Goal: Answer question/provide support

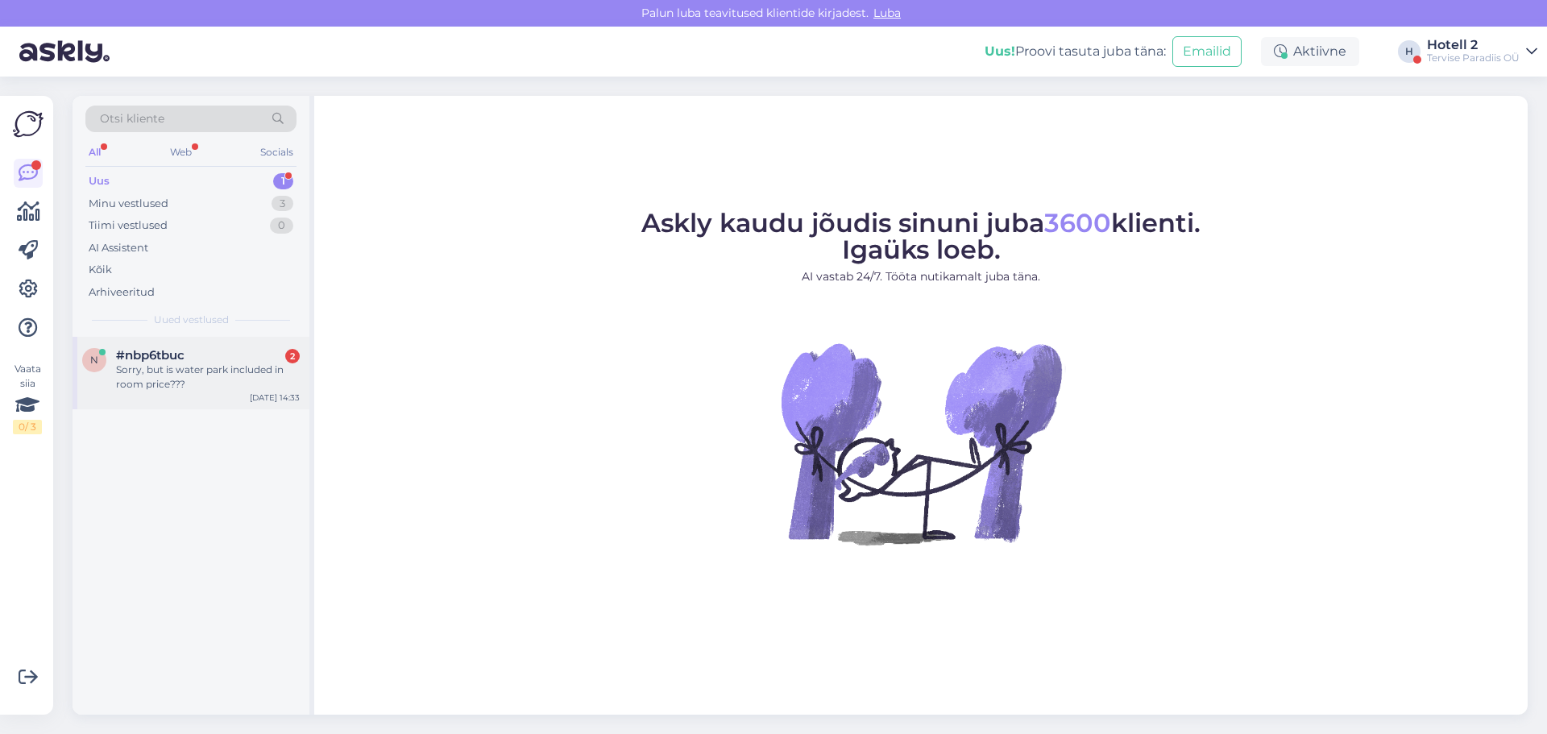
click at [249, 354] on div "#nbp6tbuc 2" at bounding box center [208, 355] width 184 height 15
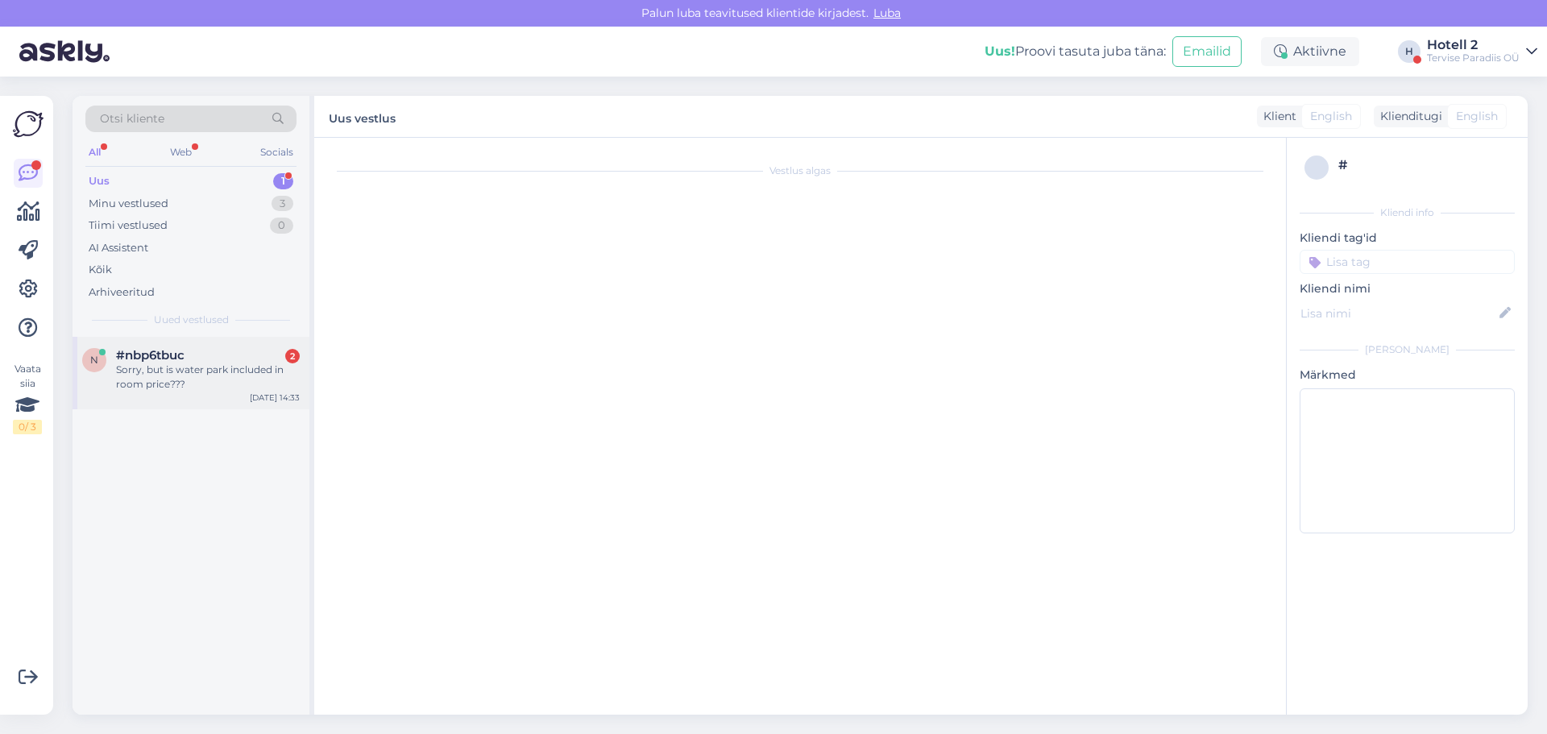
scroll to position [99, 0]
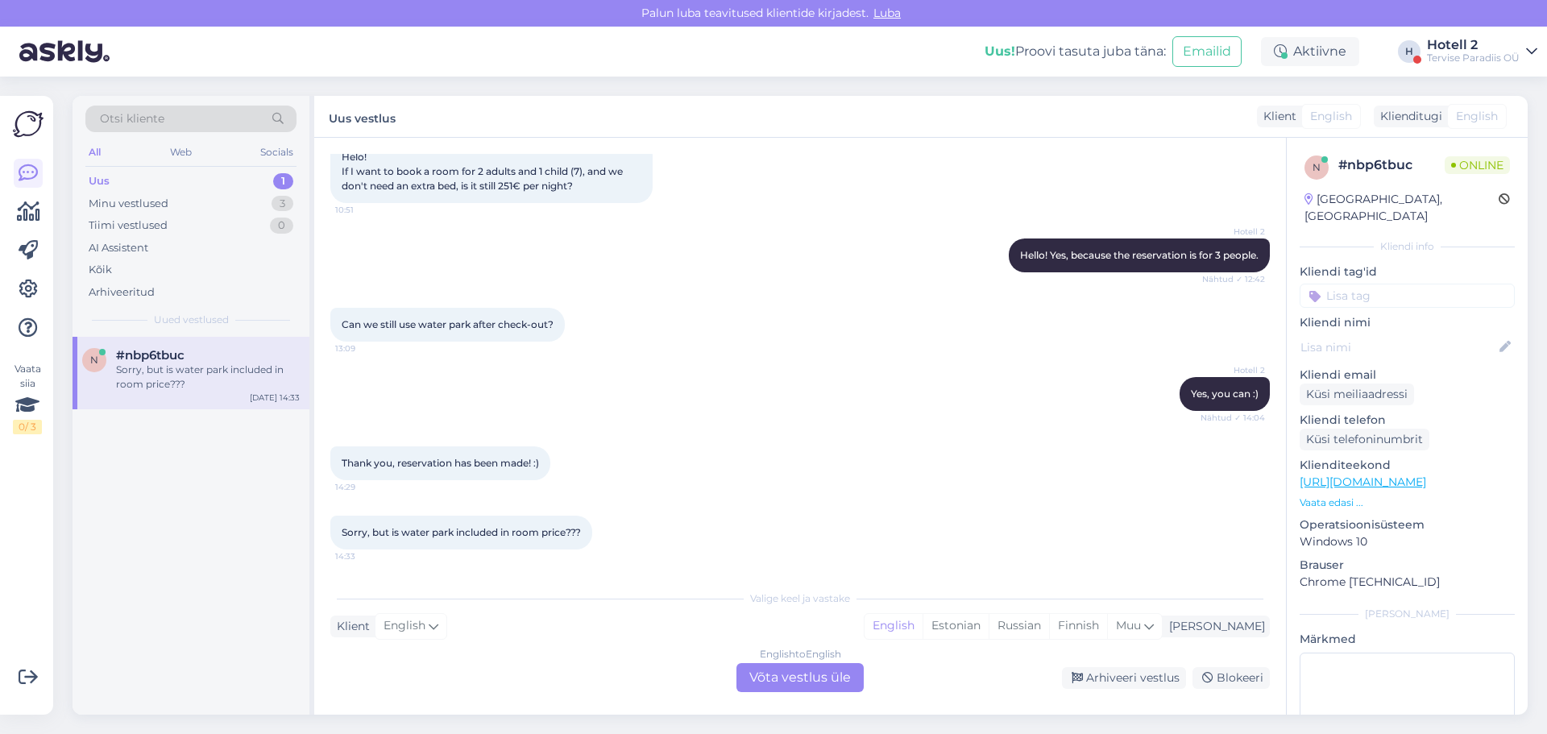
click at [772, 672] on div "English to English Võta vestlus üle" at bounding box center [799, 677] width 127 height 29
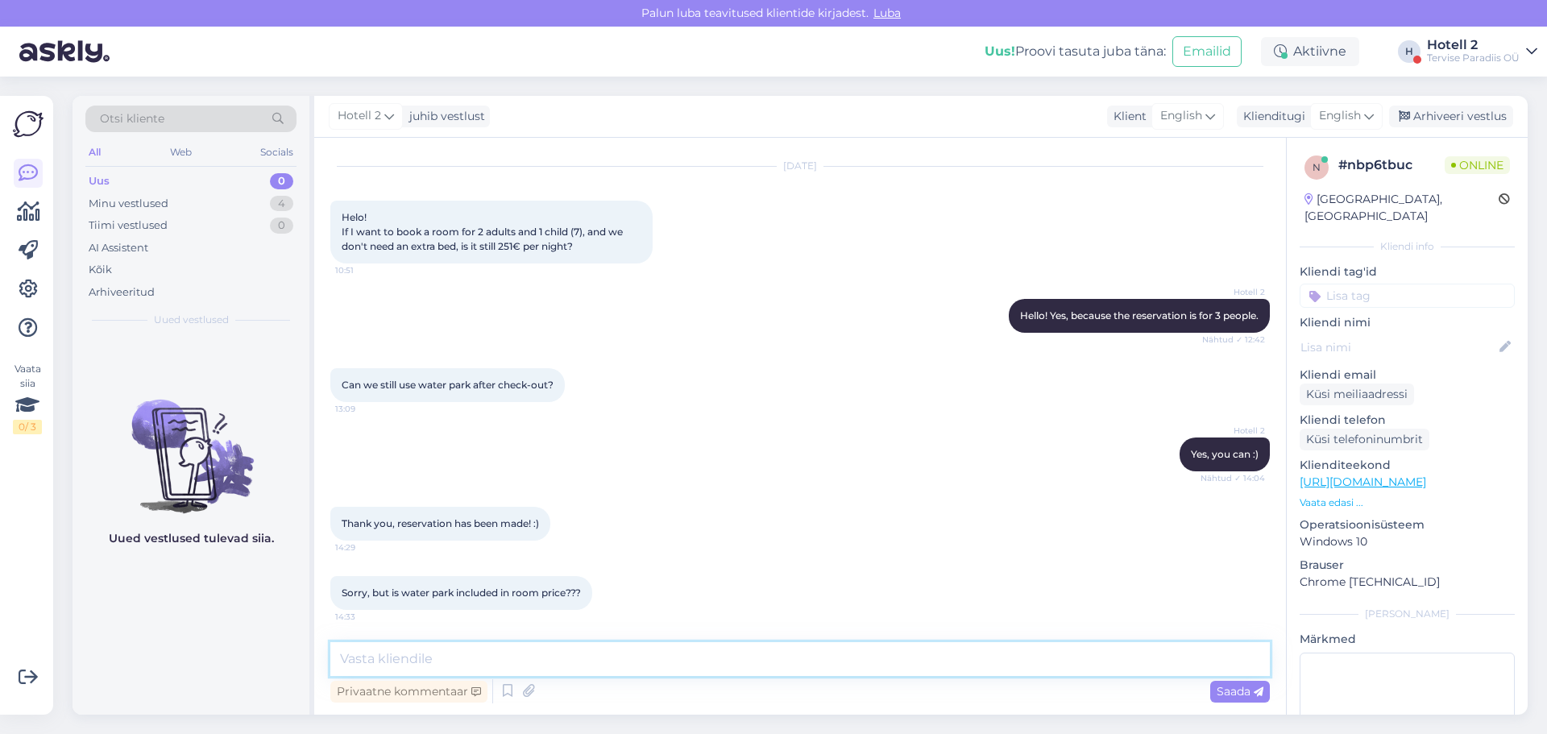
click at [383, 652] on textarea at bounding box center [800, 659] width 940 height 34
type textarea "Hello!"
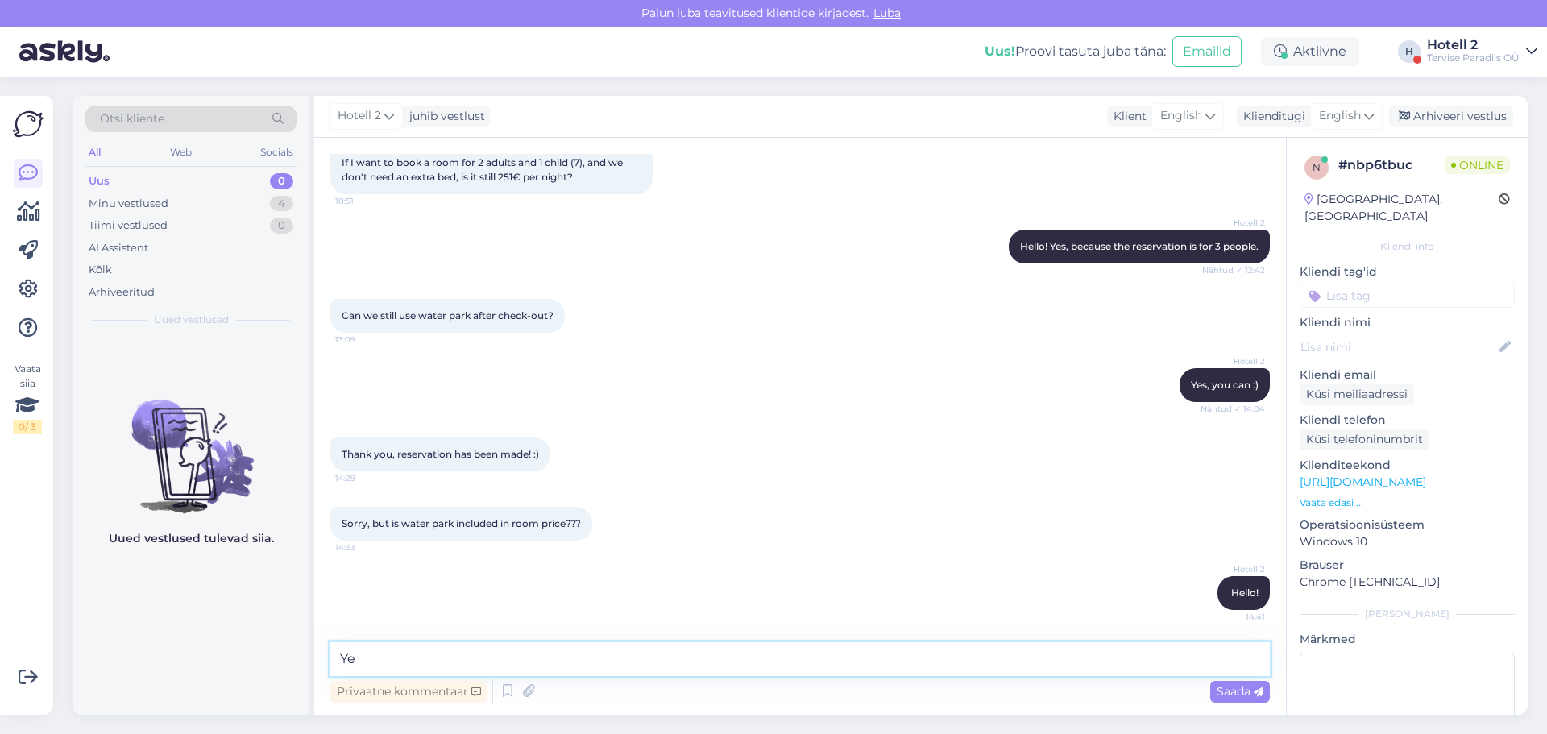
type textarea "Yes"
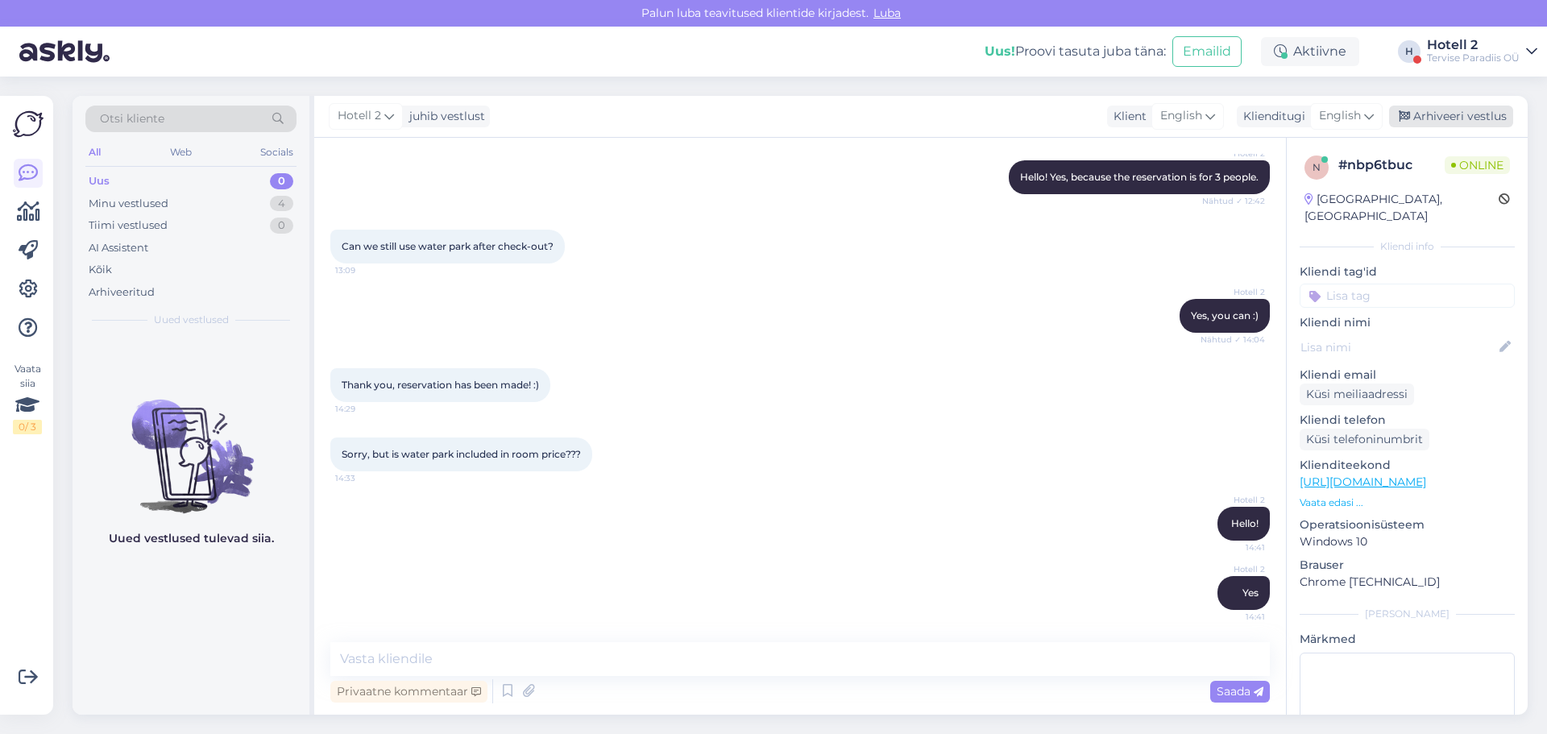
click at [1438, 108] on div "Arhiveeri vestlus" at bounding box center [1451, 117] width 124 height 22
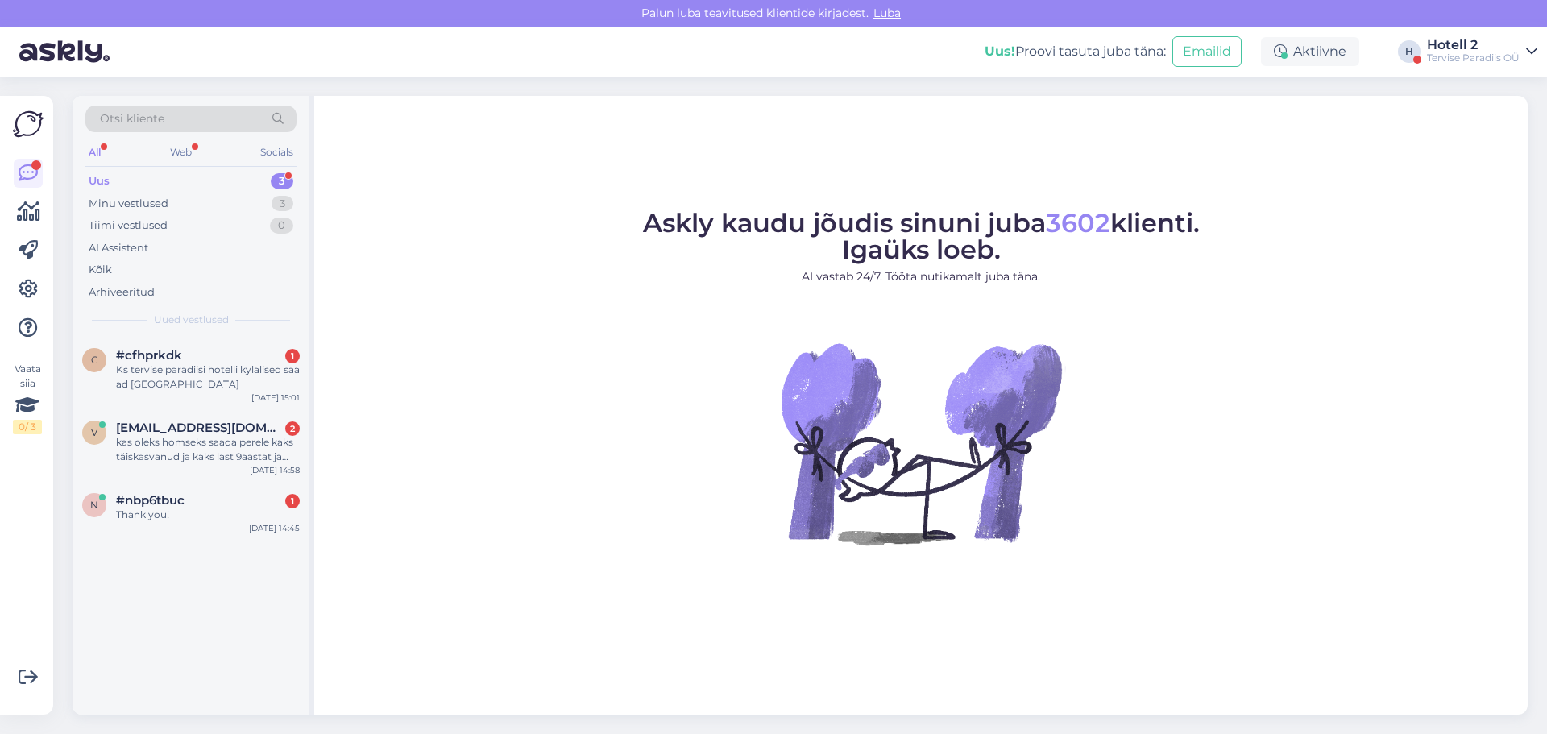
click at [193, 330] on div "Otsi kliente All Web Socials Uus 3 Minu vestlused 3 Tiimi vestlused 0 AI Assist…" at bounding box center [191, 216] width 237 height 241
click at [193, 341] on div "c #cfhprkdk 1 Ks tervise paradiisi hotelli kylalised saa ad [GEOGRAPHIC_DATA] […" at bounding box center [191, 373] width 237 height 73
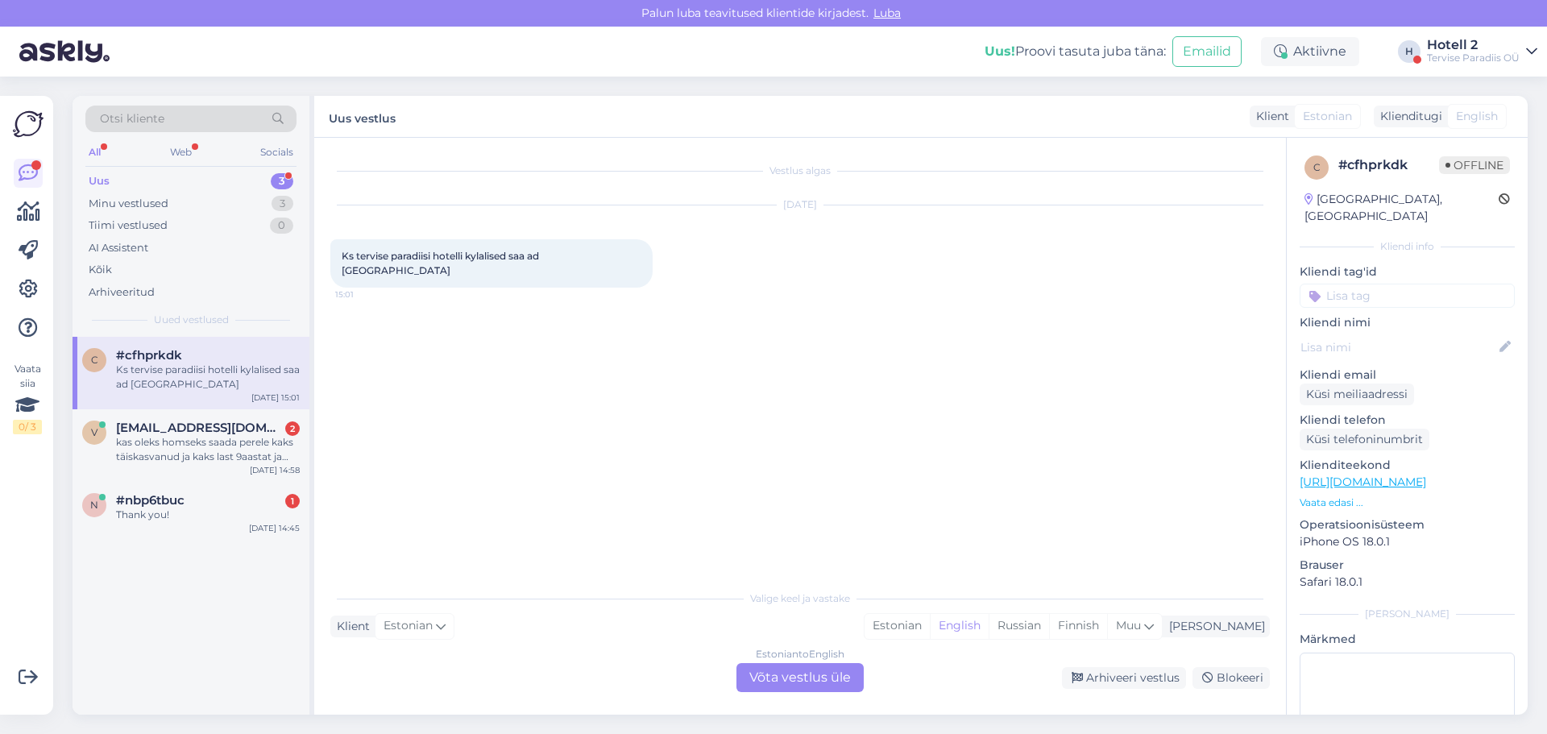
click at [759, 680] on div "Estonian to English Võta vestlus üle" at bounding box center [799, 677] width 127 height 29
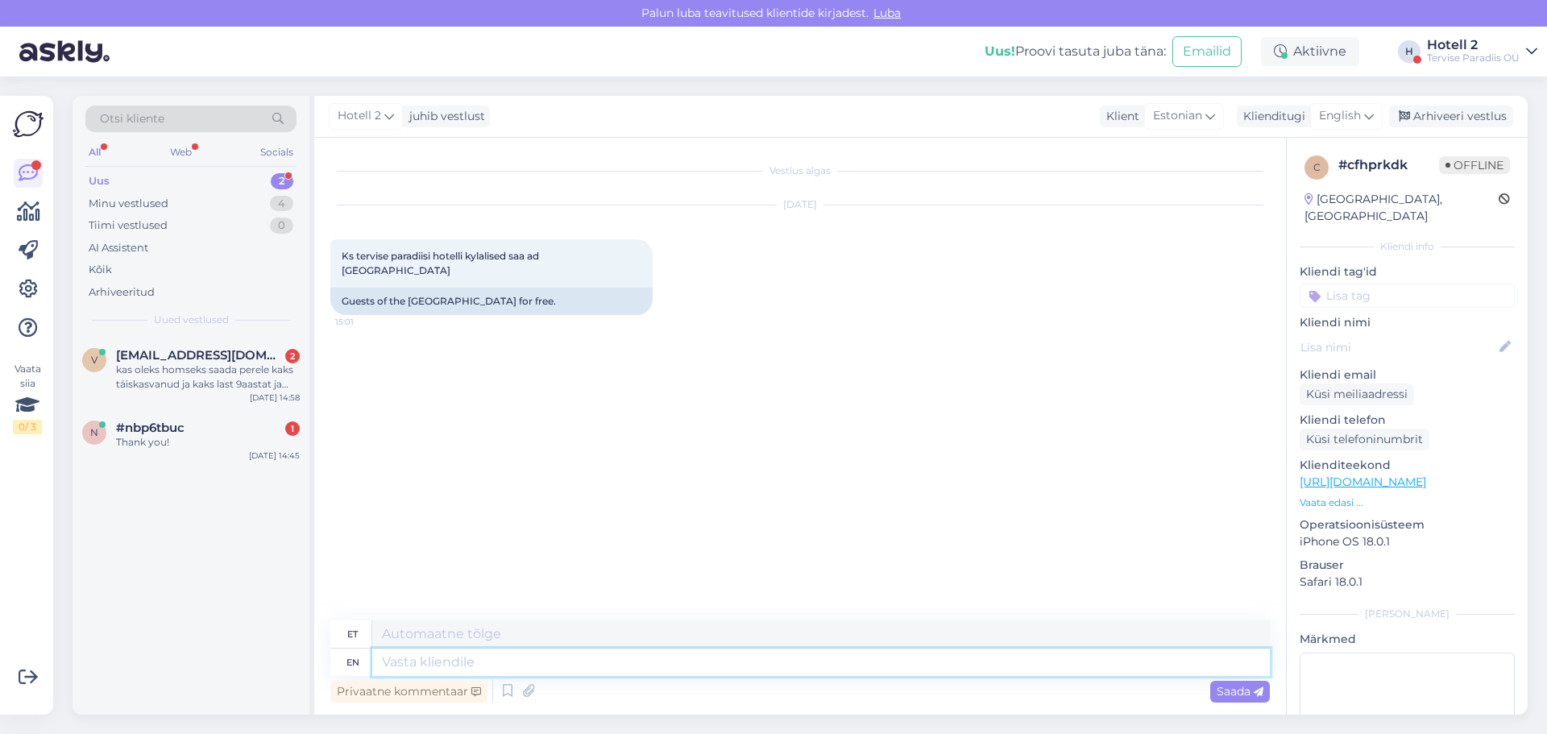
click at [408, 674] on textarea at bounding box center [821, 662] width 898 height 27
type textarea "E"
type textarea "Tere!"
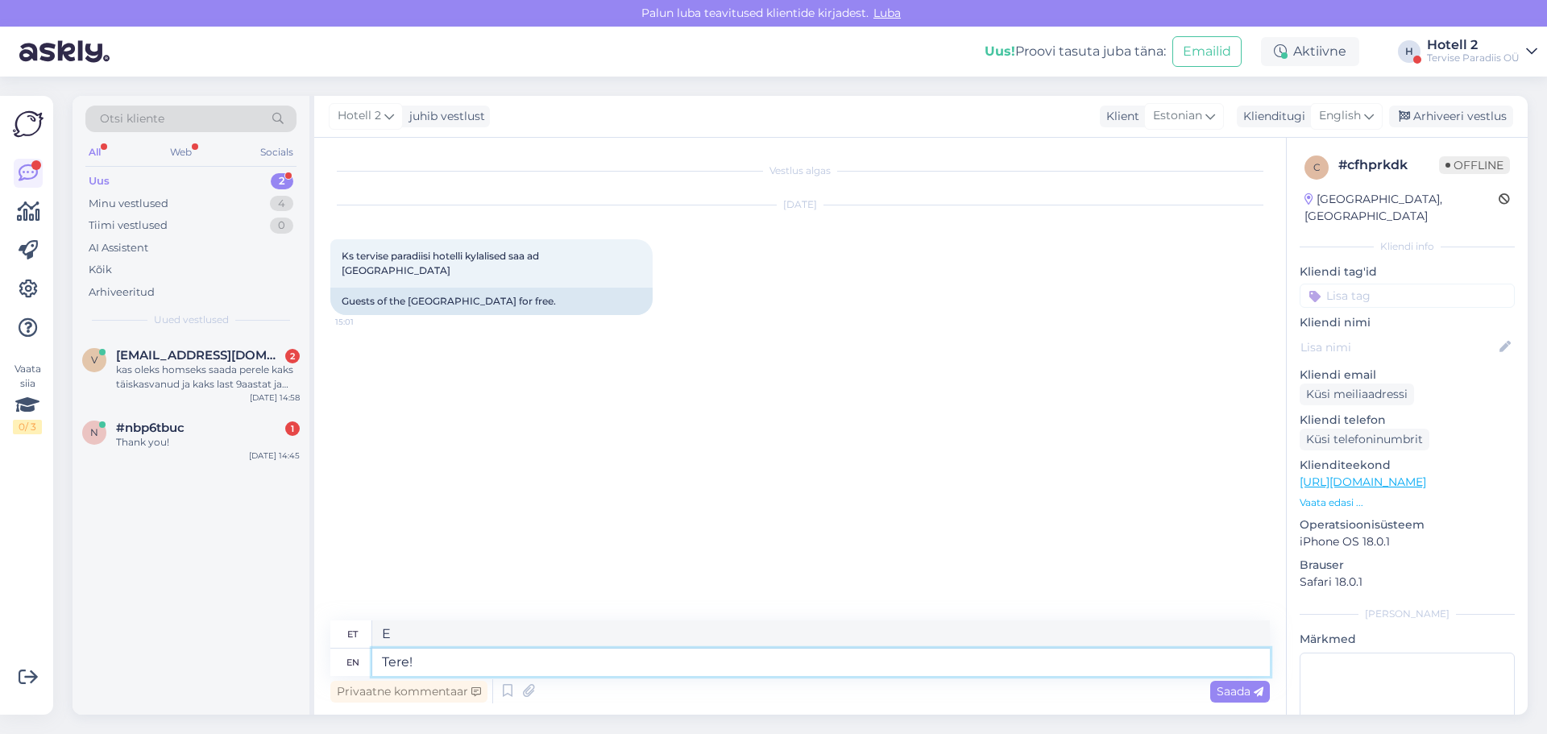
type textarea "Tere!"
type textarea "Tere! Meil k"
type textarea "Tere! Meil"
type textarea "Tere! Meil kahjuks"
type textarea "Tere! Meil ​​kahjuks"
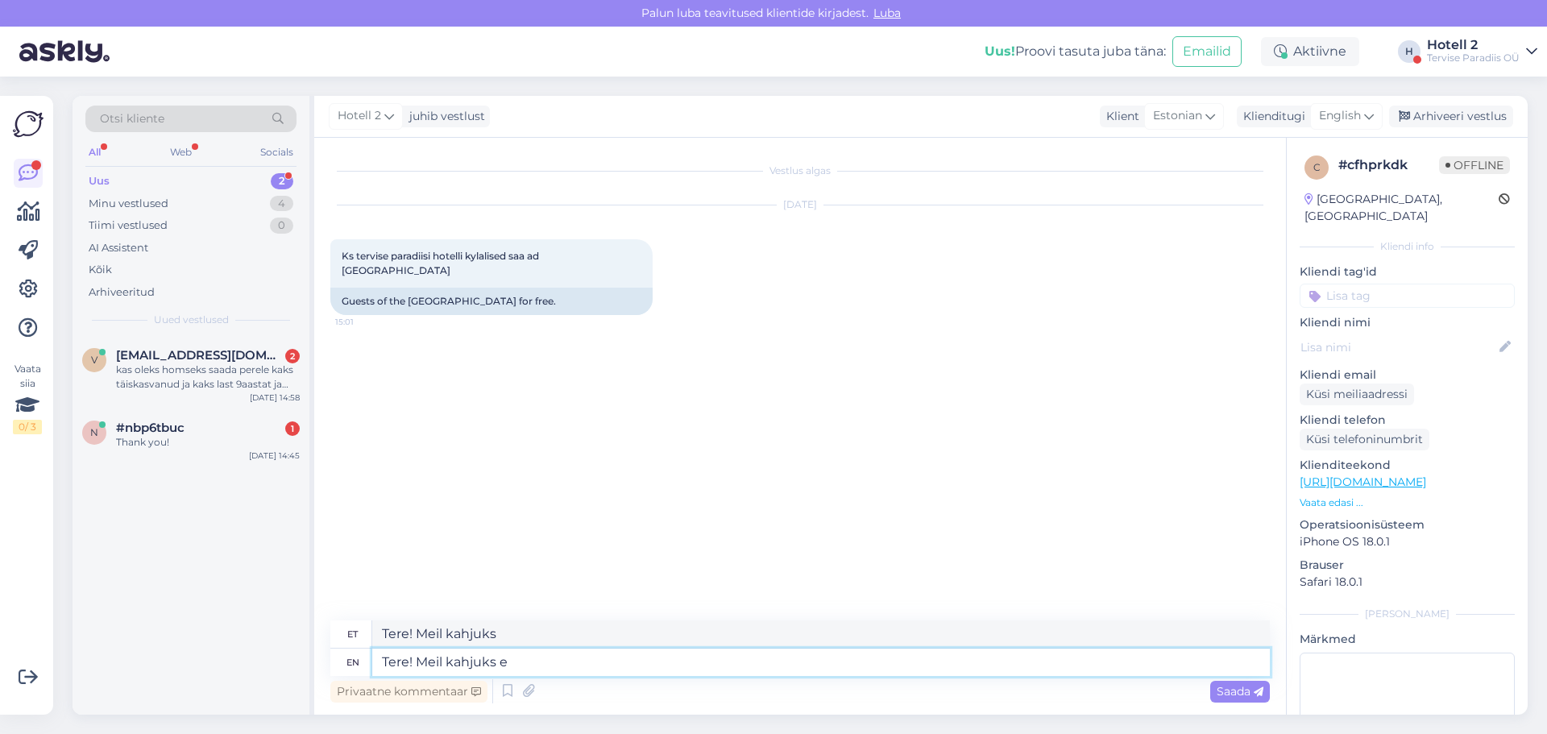
type textarea "Tere! Meil kahjuks ei"
type textarea "Tere! Meil ​​kahjuks e"
type textarea "Tere! Meil kahjuks ei o"
type textarea "Tere! Meil ​​kahjuks ei"
type textarea "Tere! Meil kahjuks ei ole"
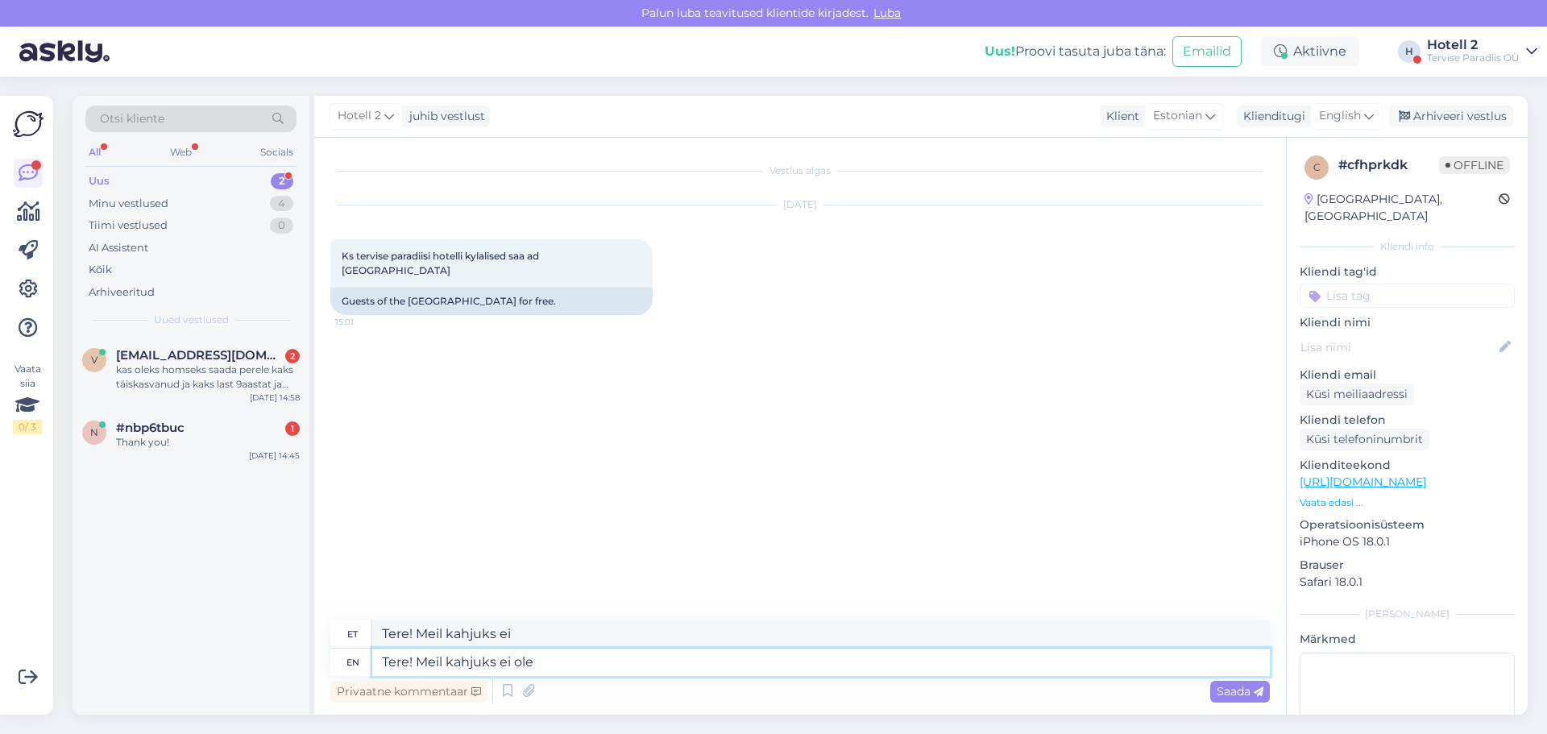
type textarea "Tere! Meil ​​kahjuks ei ole"
type textarea "Tere! Meil kahjuks ei ole tasuata"
type textarea "Tere! Meil kahjuks ei ole tasuta"
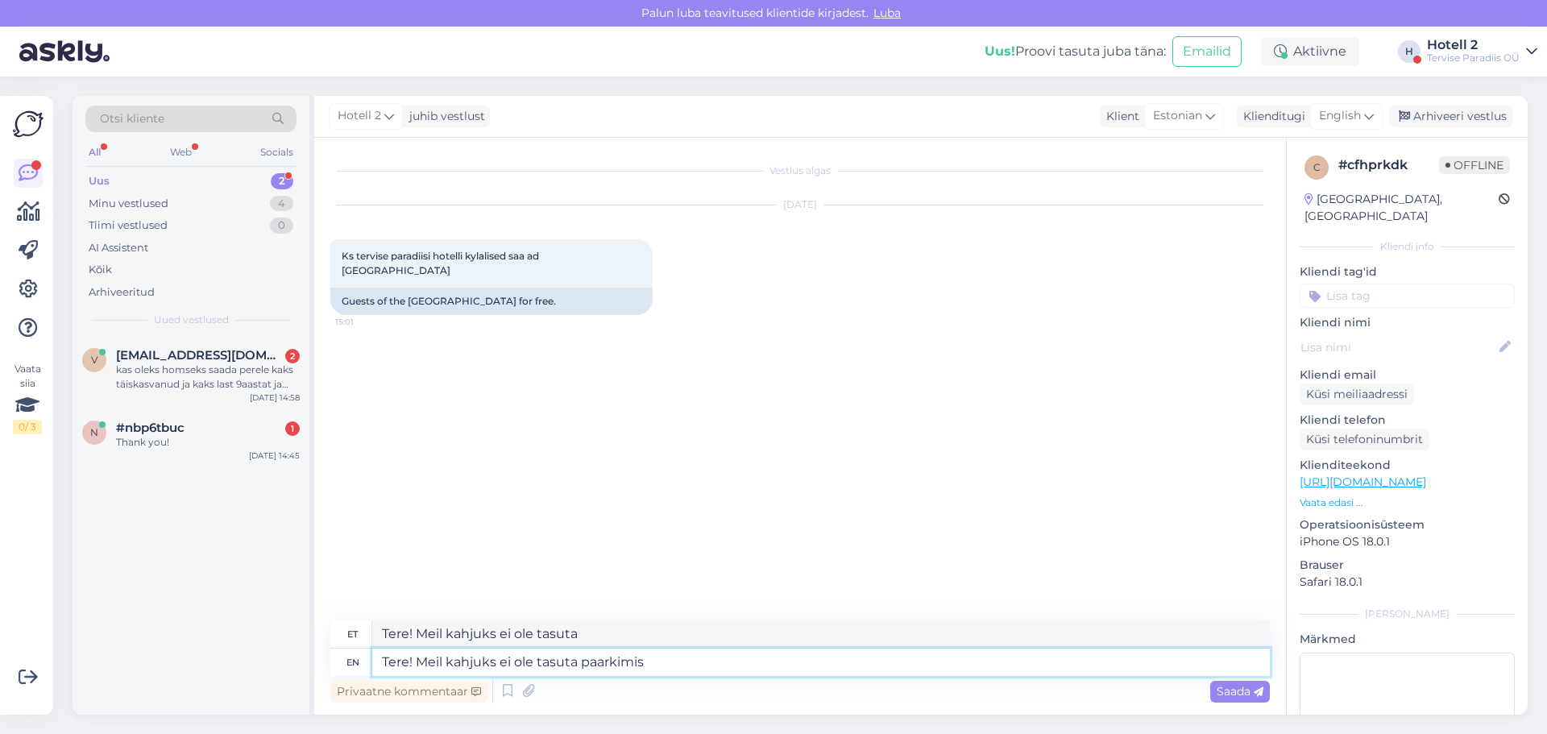
type textarea "Tere! Meil kahjuks ei ole tasuta paarkimis a"
type textarea "Tere! Meil kahjuks ei ole tasuta paarkimis"
type textarea "Tere! Meil kahjuks ei ole tasuta paarkimis ala."
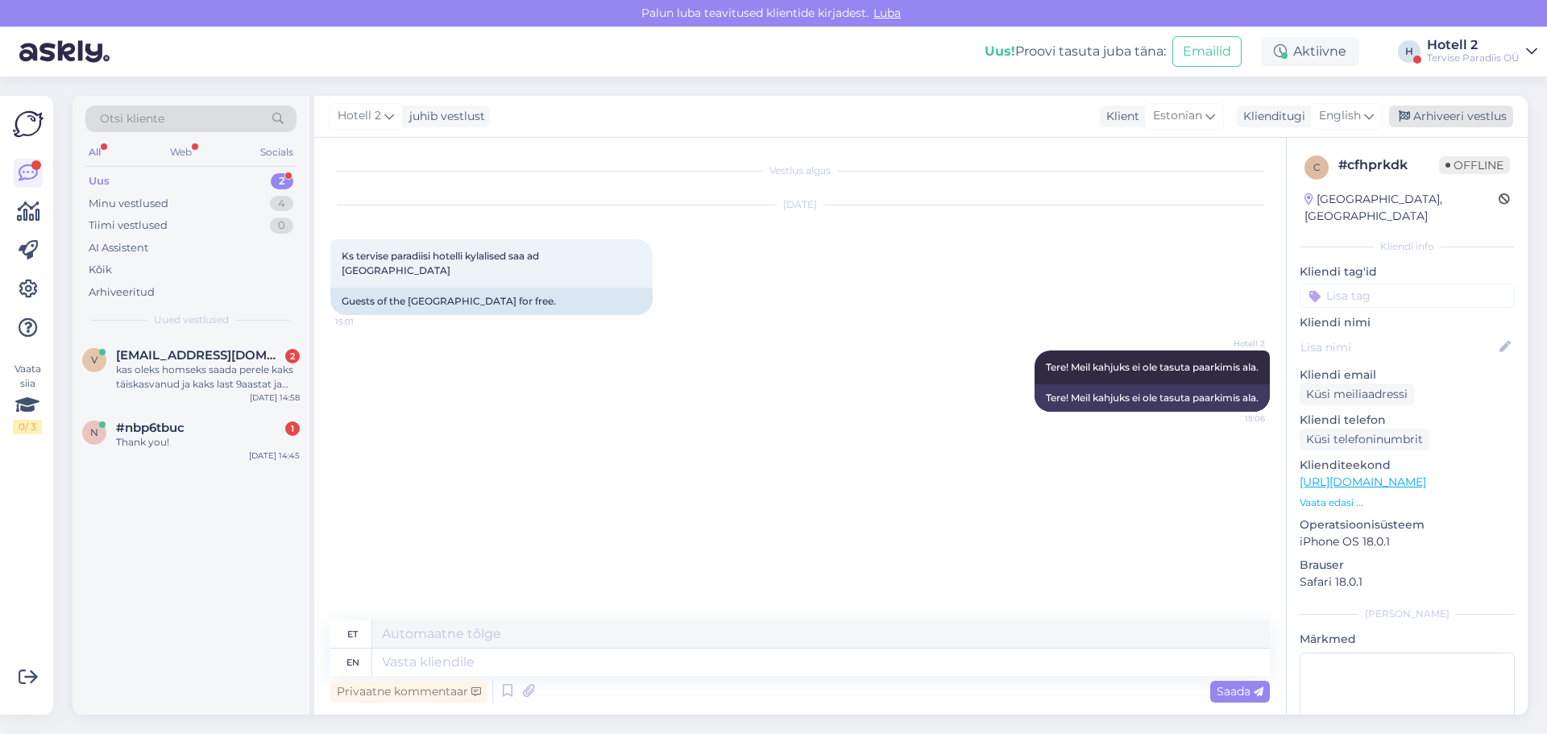
click at [1474, 107] on div "Arhiveeri vestlus" at bounding box center [1451, 117] width 124 height 22
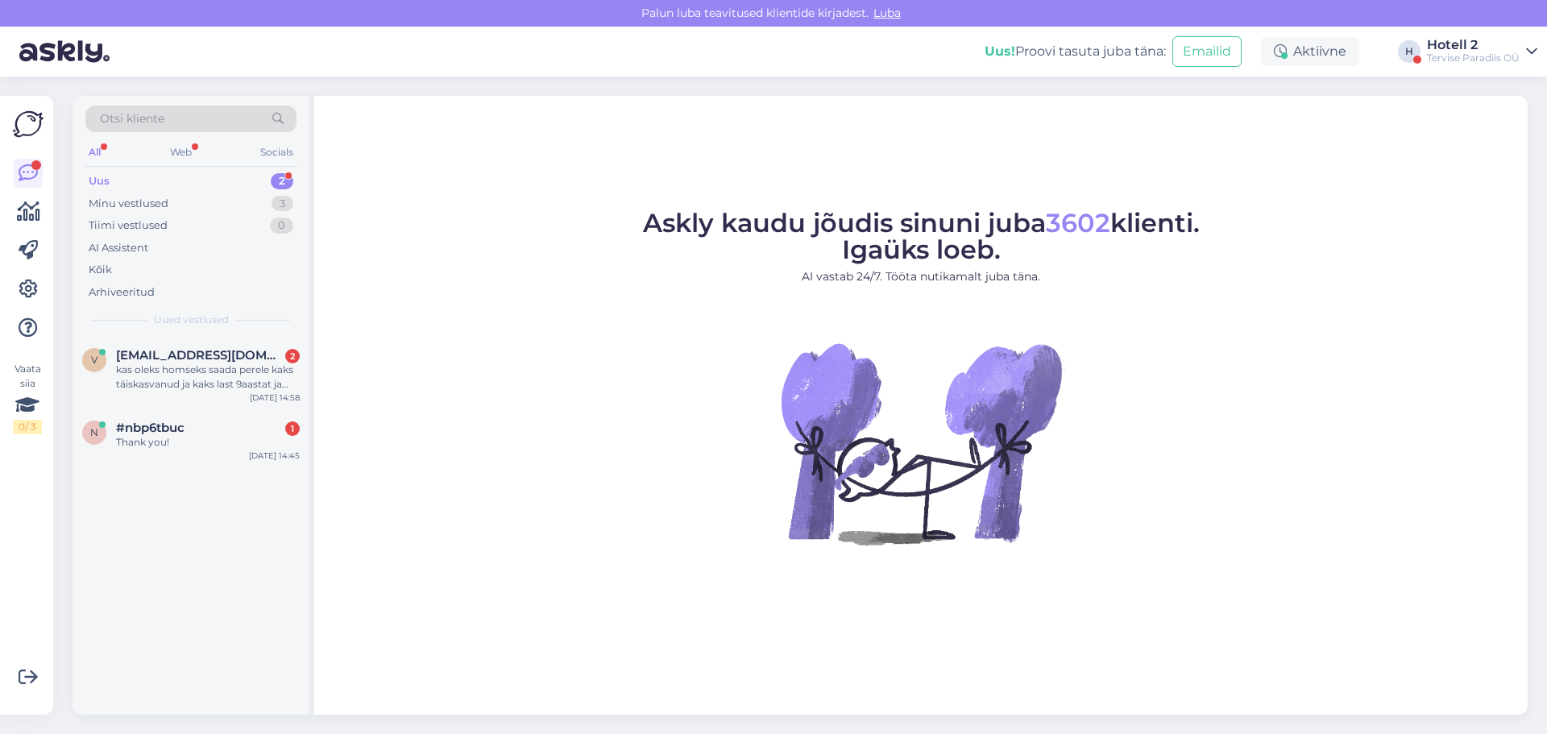
click at [172, 176] on div "Uus 2" at bounding box center [190, 181] width 211 height 23
click at [170, 361] on span "[EMAIL_ADDRESS][DOMAIN_NAME]" at bounding box center [200, 355] width 168 height 15
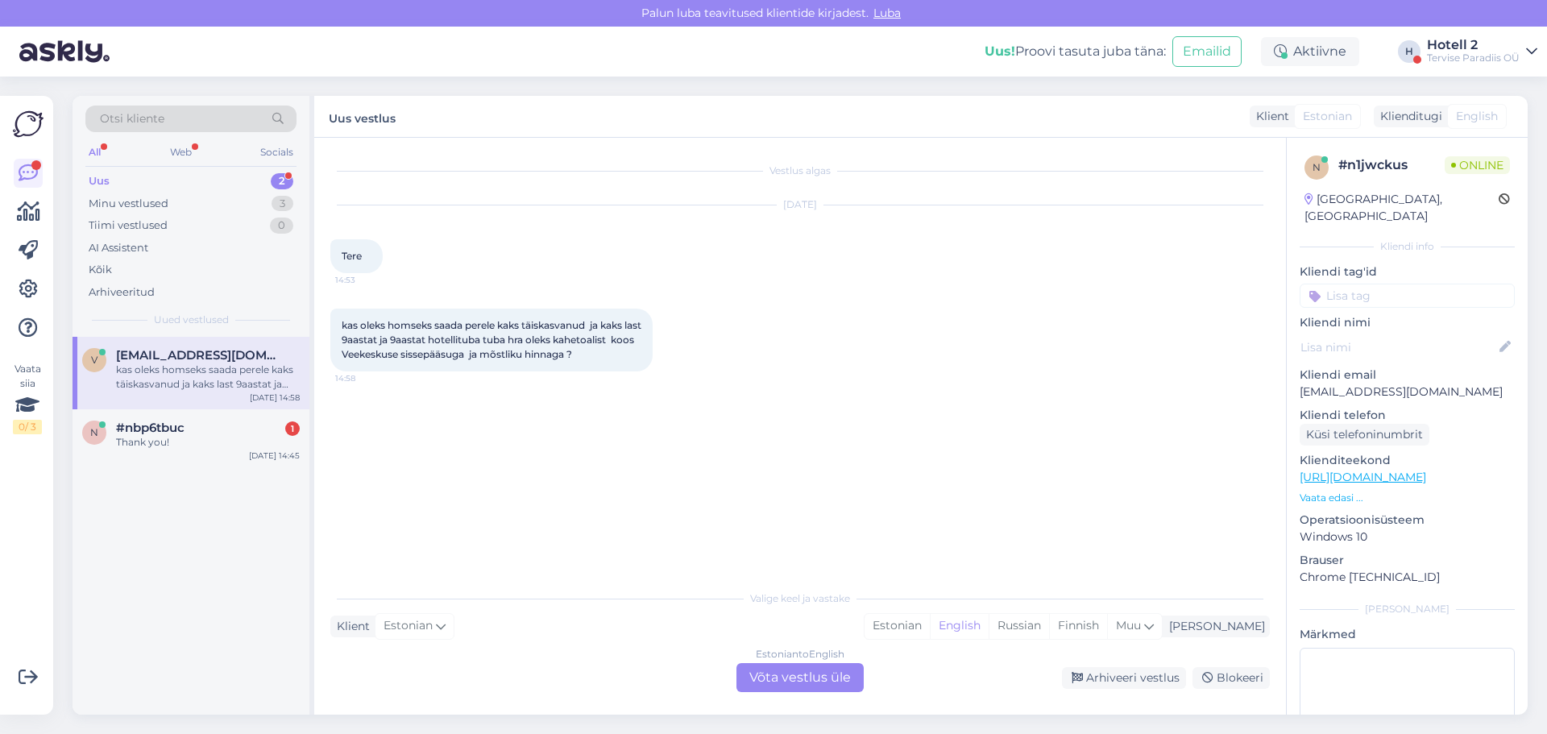
click at [812, 670] on div "Estonian to English Võta vestlus üle" at bounding box center [799, 677] width 127 height 29
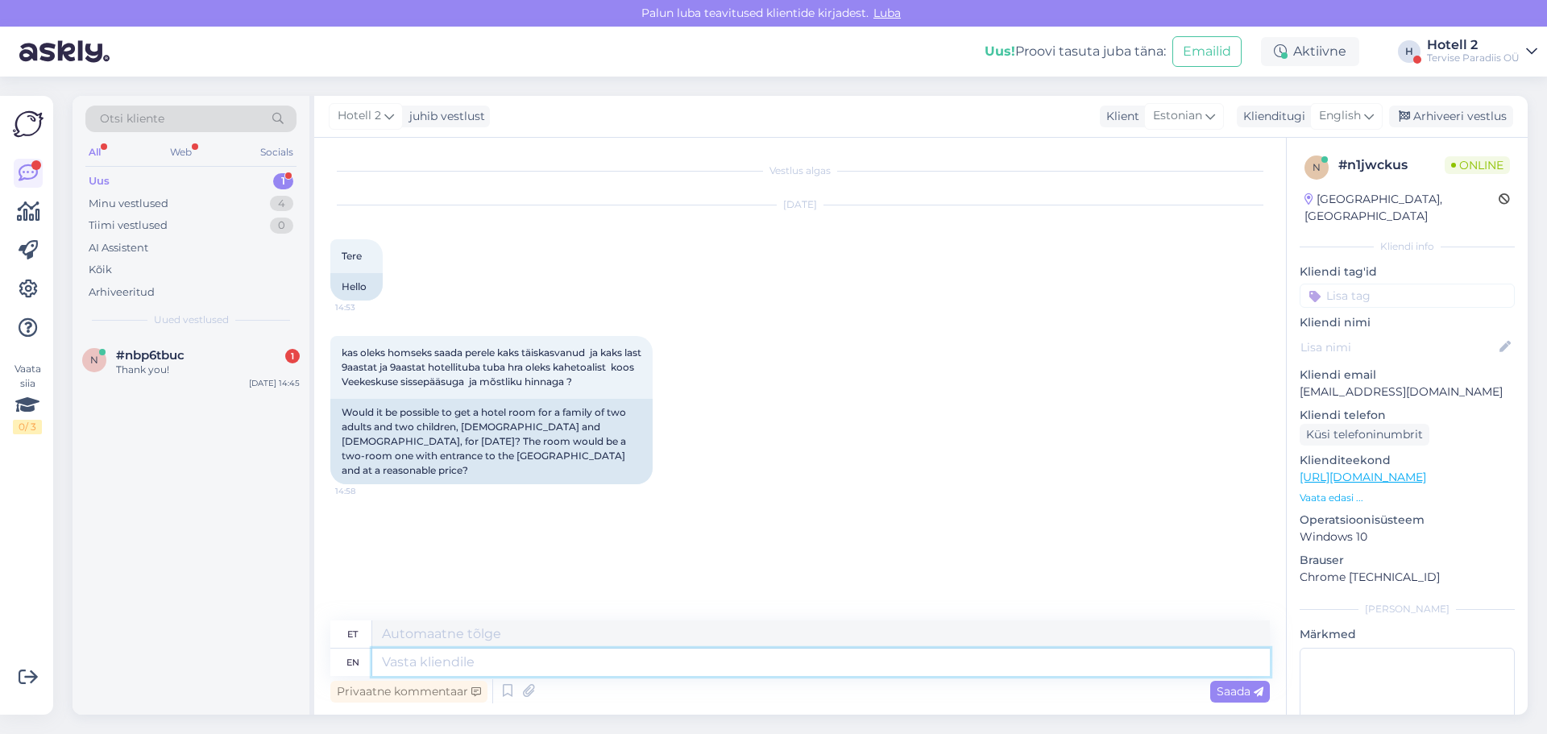
click at [461, 665] on textarea at bounding box center [821, 662] width 898 height 27
click at [1346, 121] on span "English" at bounding box center [1340, 116] width 42 height 18
type input "es"
drag, startPoint x: 1276, startPoint y: 214, endPoint x: 1214, endPoint y: 251, distance: 71.9
click at [1276, 214] on link "Estonian" at bounding box center [1310, 214] width 177 height 26
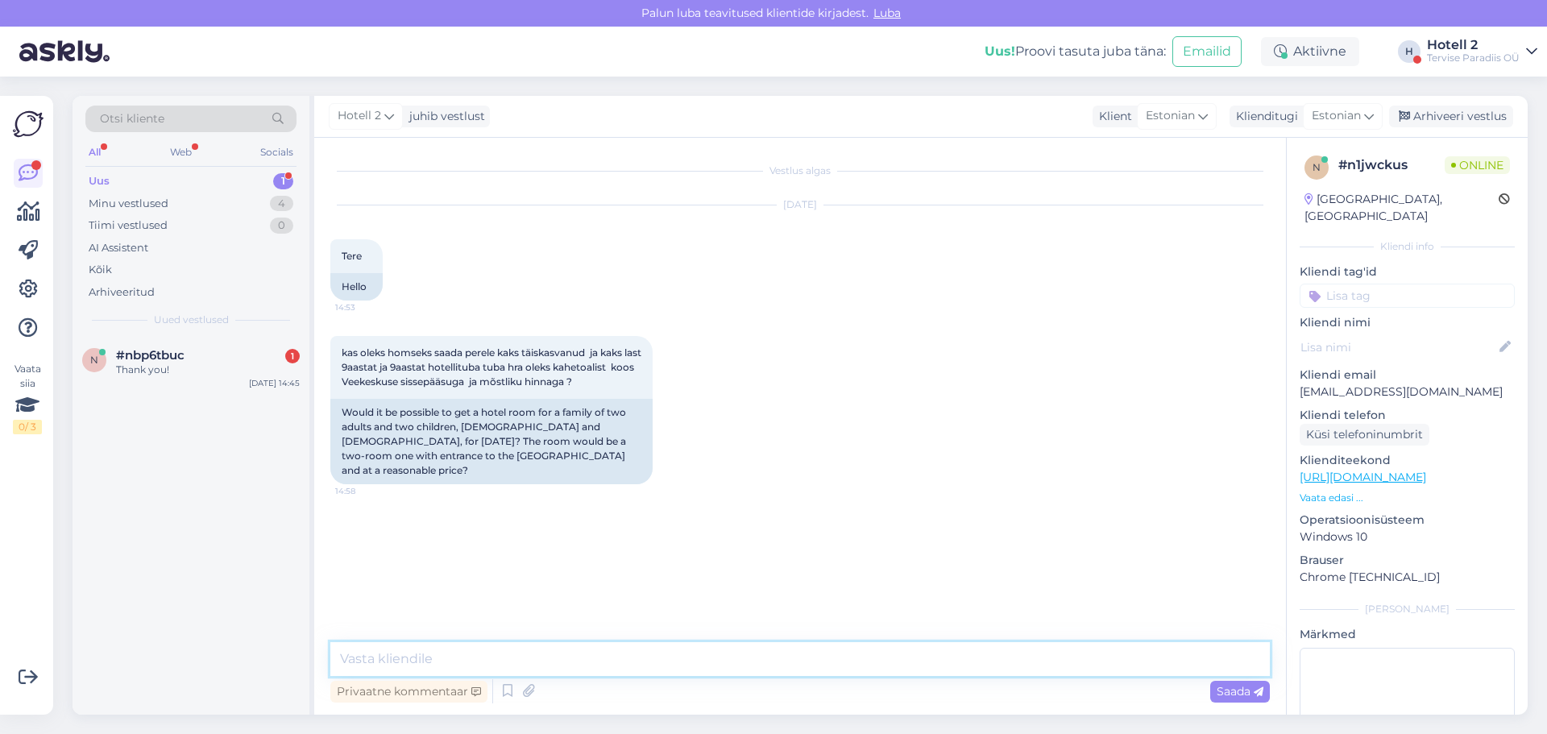
click at [446, 670] on textarea at bounding box center [800, 659] width 940 height 34
type textarea "Tere! Meil on kahjuks homseks peretoad välja müüdud."
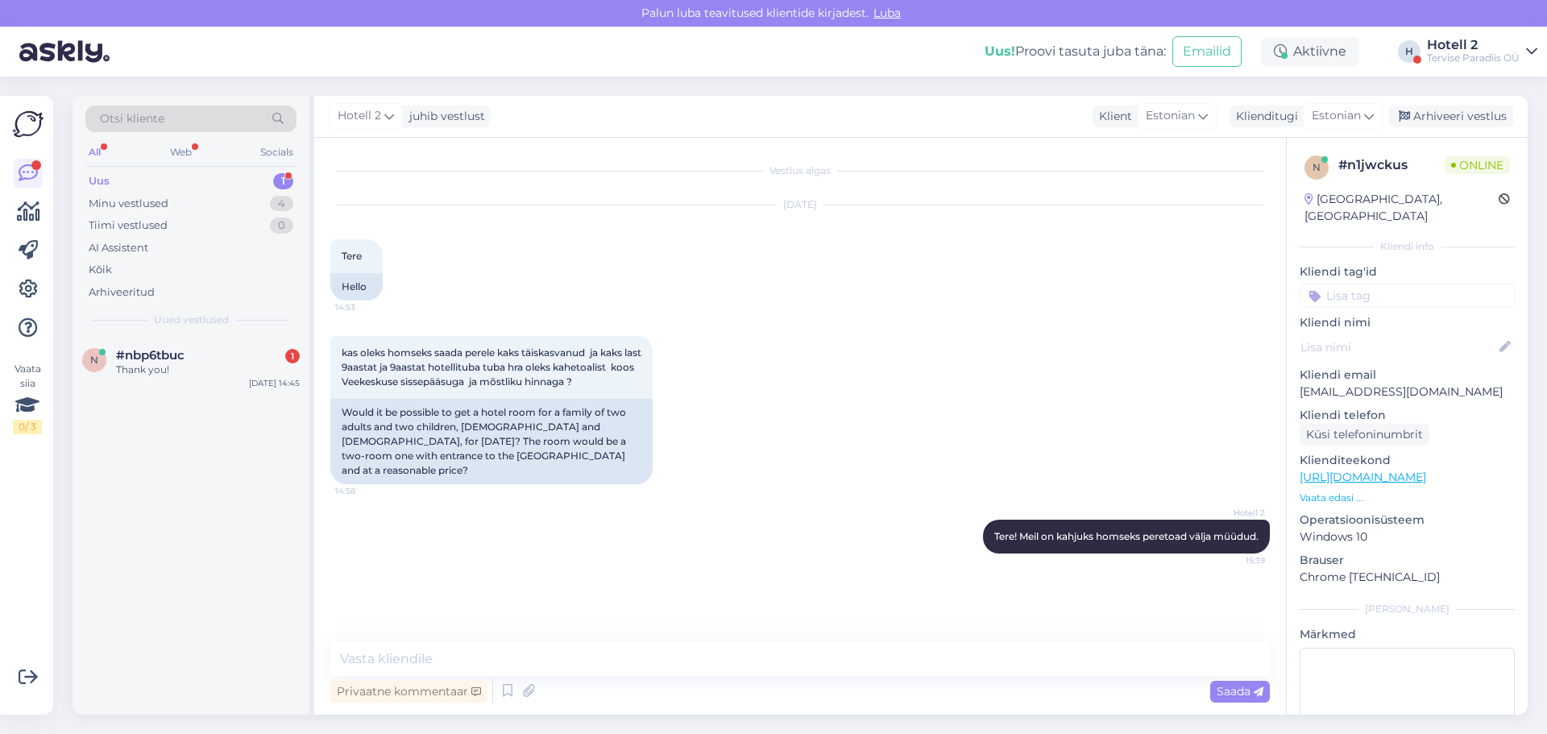
drag, startPoint x: 1486, startPoint y: 112, endPoint x: 1348, endPoint y: 112, distance: 137.8
click at [1486, 111] on div "Arhiveeri vestlus" at bounding box center [1451, 117] width 124 height 22
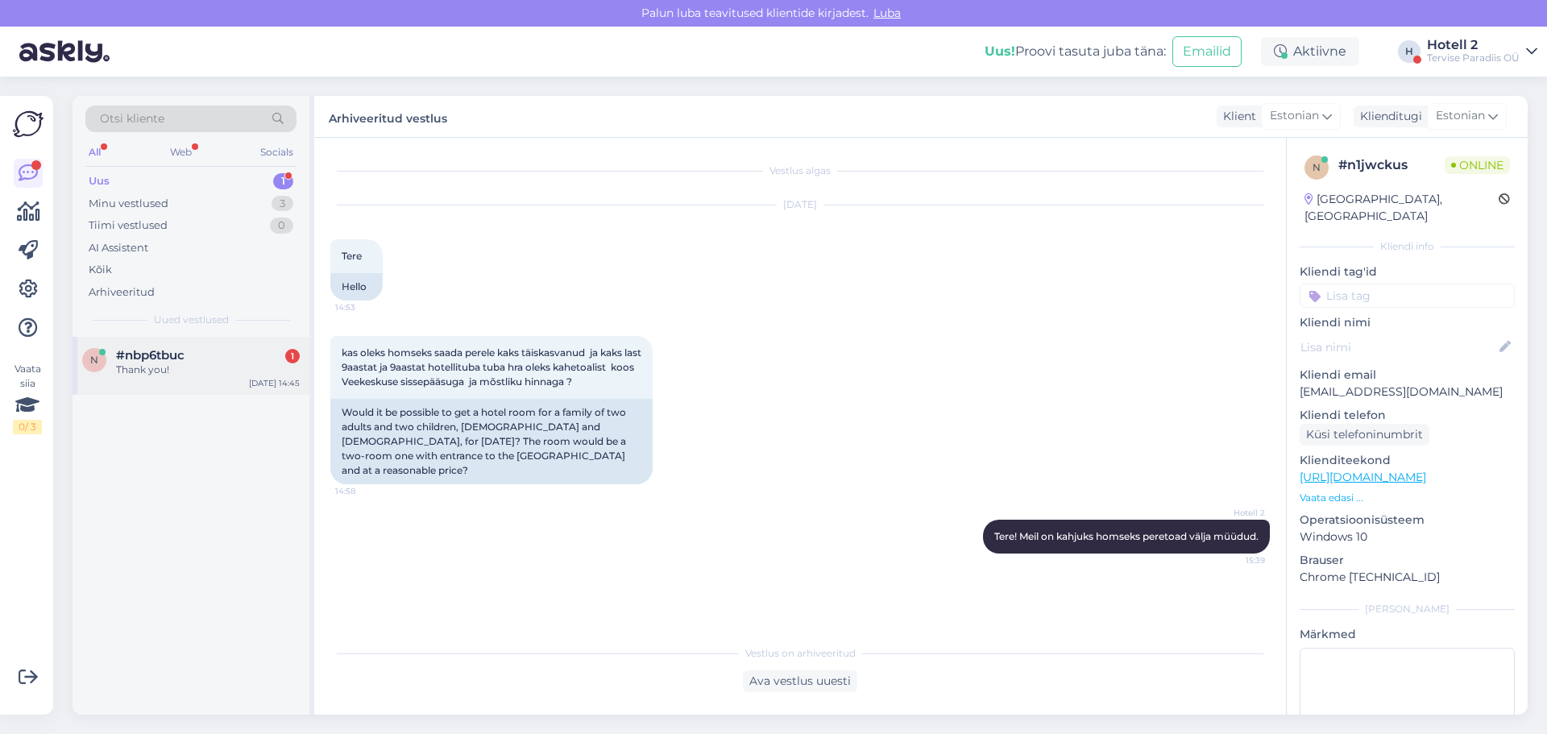
click at [184, 354] on span "#nbp6tbuc" at bounding box center [150, 355] width 68 height 15
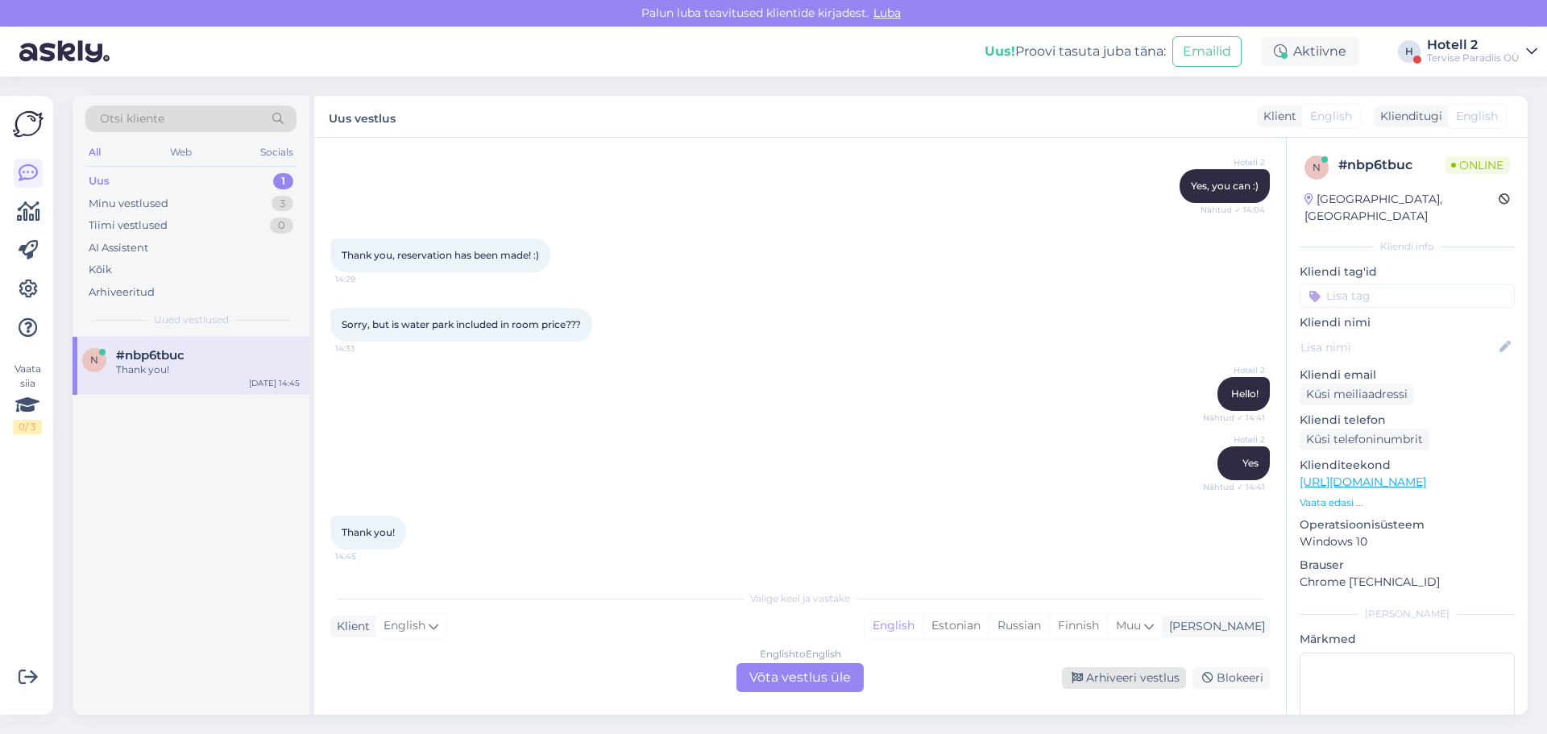
click at [1126, 673] on div "Arhiveeri vestlus" at bounding box center [1124, 678] width 124 height 22
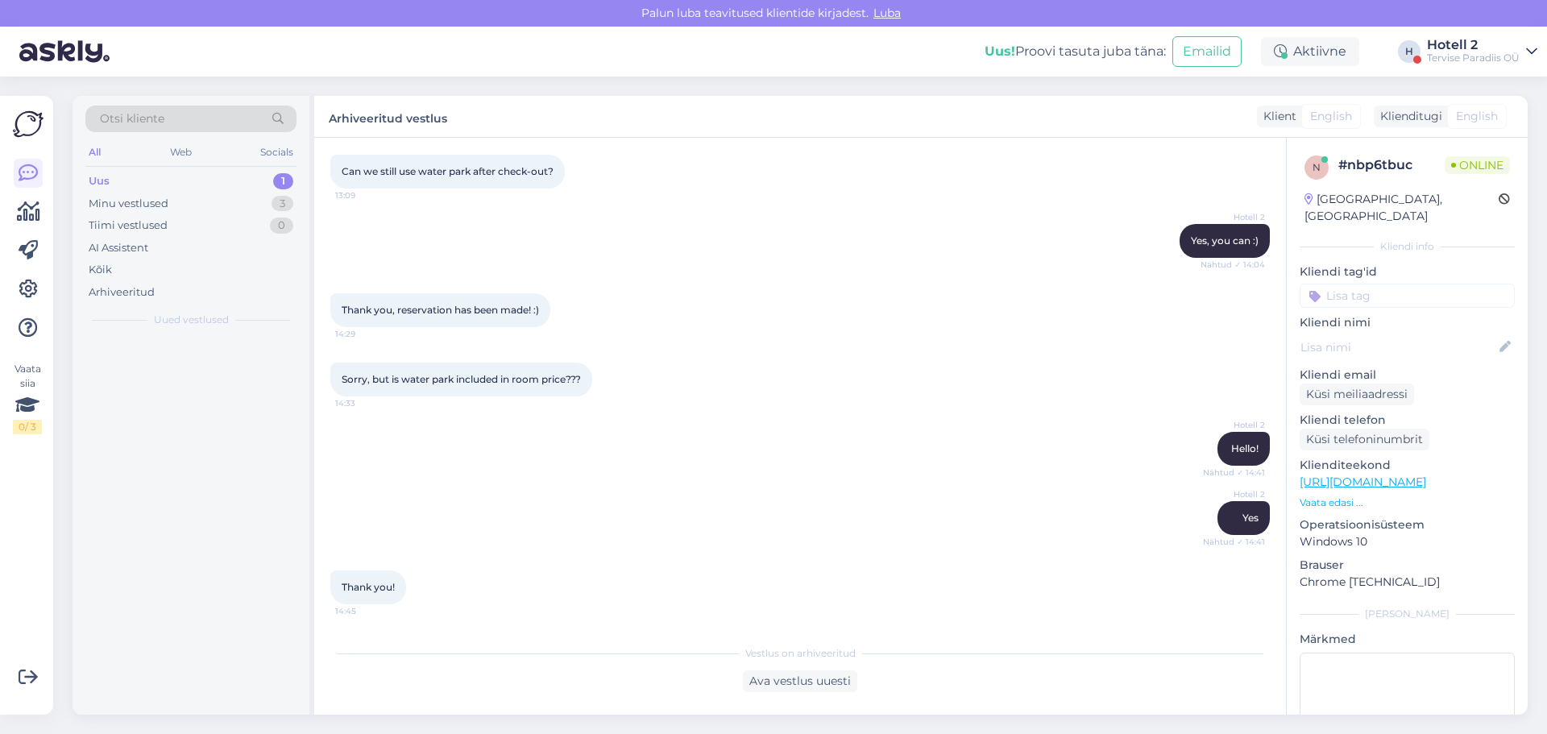
scroll to position [252, 0]
